Goal: Download file/media

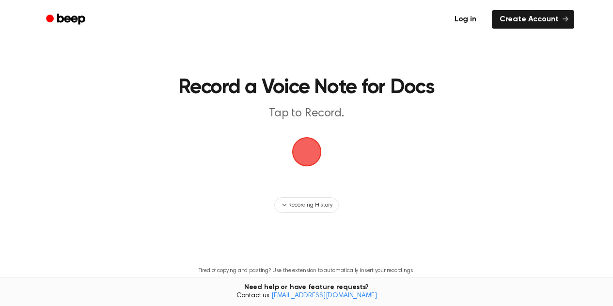
click at [463, 18] on link "Log in" at bounding box center [465, 19] width 41 height 22
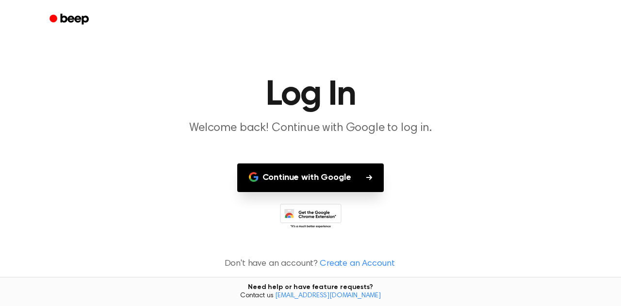
click at [347, 191] on button "Continue with Google" at bounding box center [310, 177] width 147 height 29
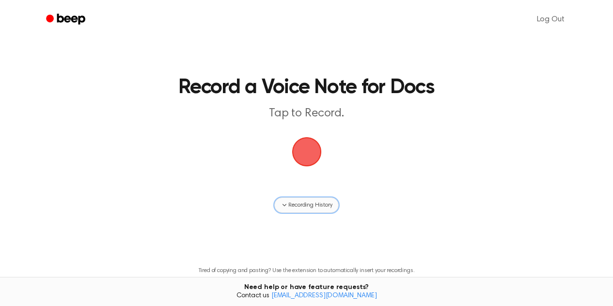
click at [285, 207] on icon "button" at bounding box center [285, 205] width 8 height 8
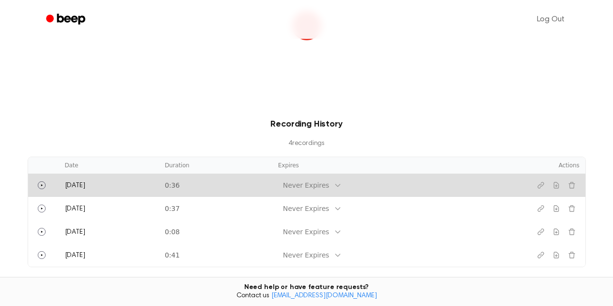
scroll to position [145, 0]
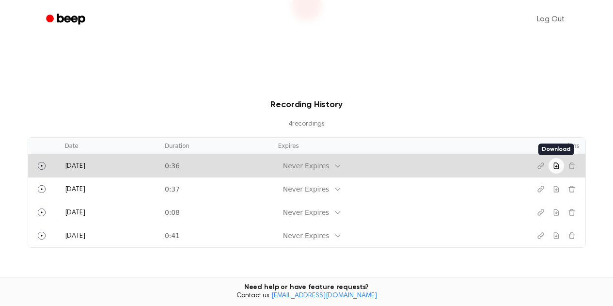
click at [558, 166] on icon "Download recording" at bounding box center [557, 166] width 8 height 8
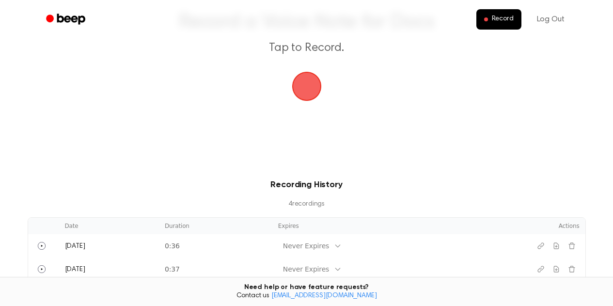
scroll to position [97, 0]
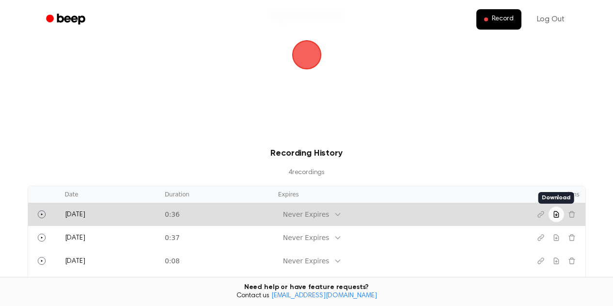
click at [551, 211] on button "Download recording" at bounding box center [557, 215] width 16 height 16
